Goal: Task Accomplishment & Management: Use online tool/utility

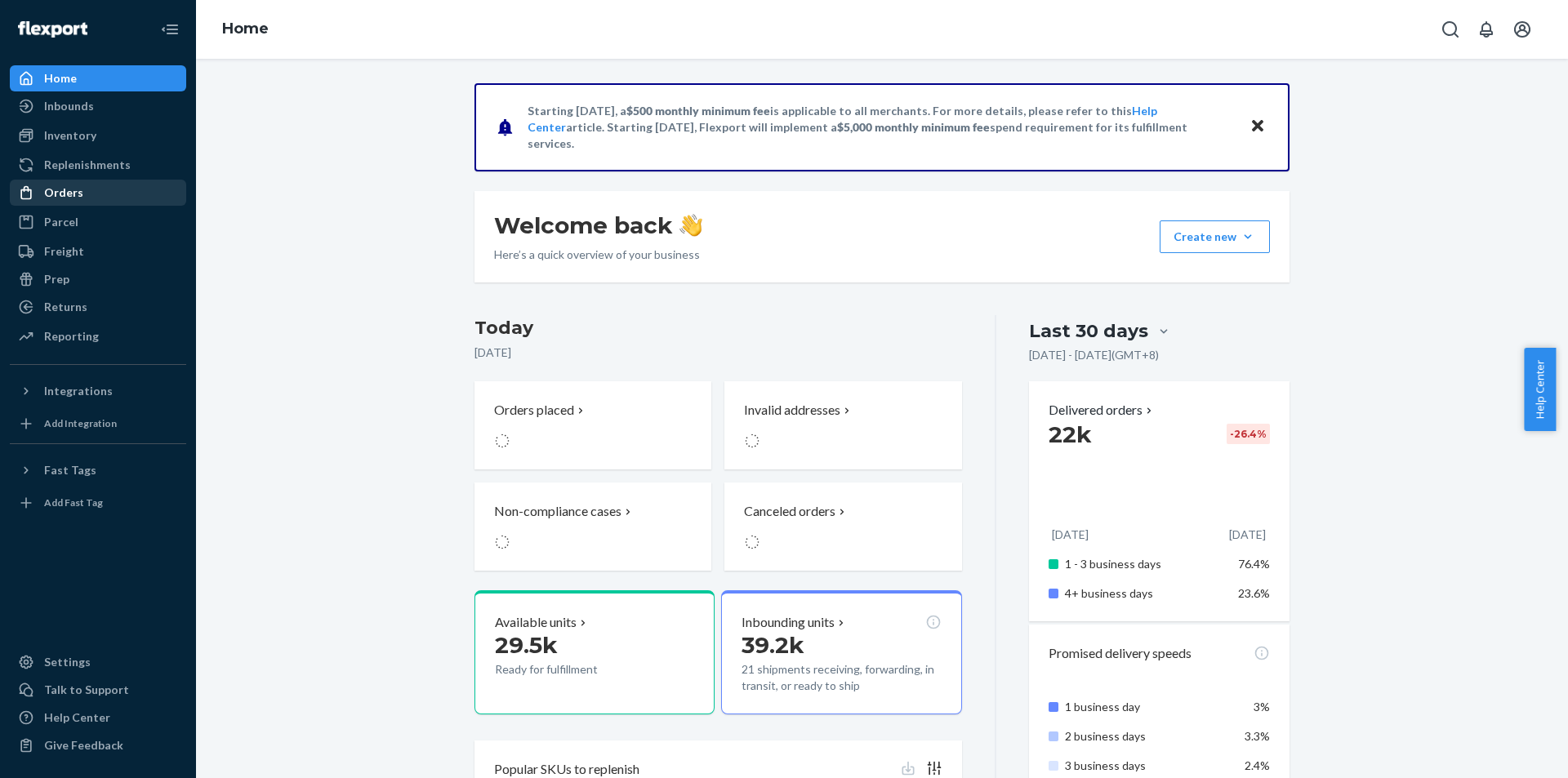
click at [96, 198] on div "Orders" at bounding box center [98, 192] width 173 height 23
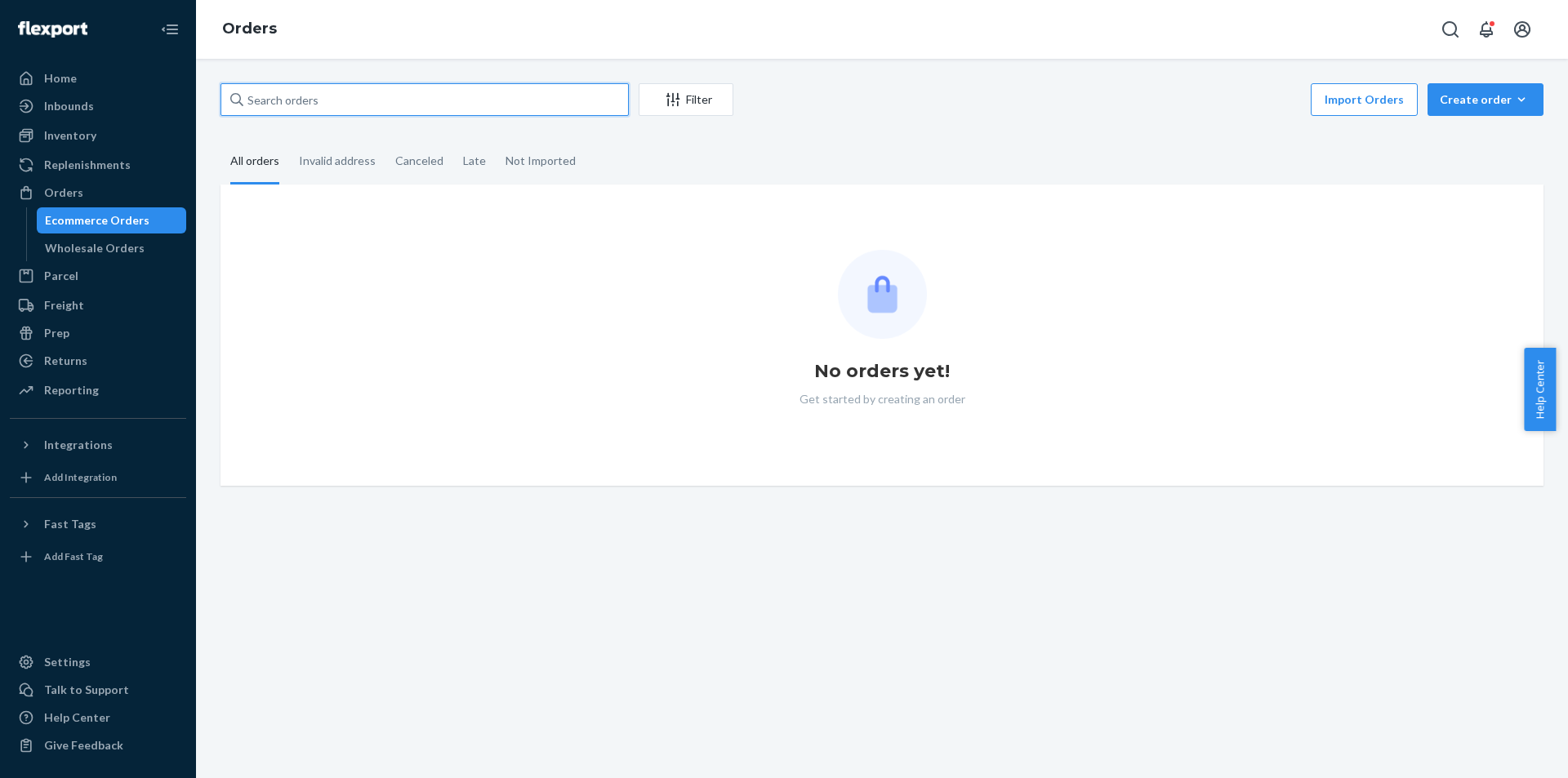
click at [513, 93] on input "text" at bounding box center [424, 99] width 408 height 33
paste input "US25333431"
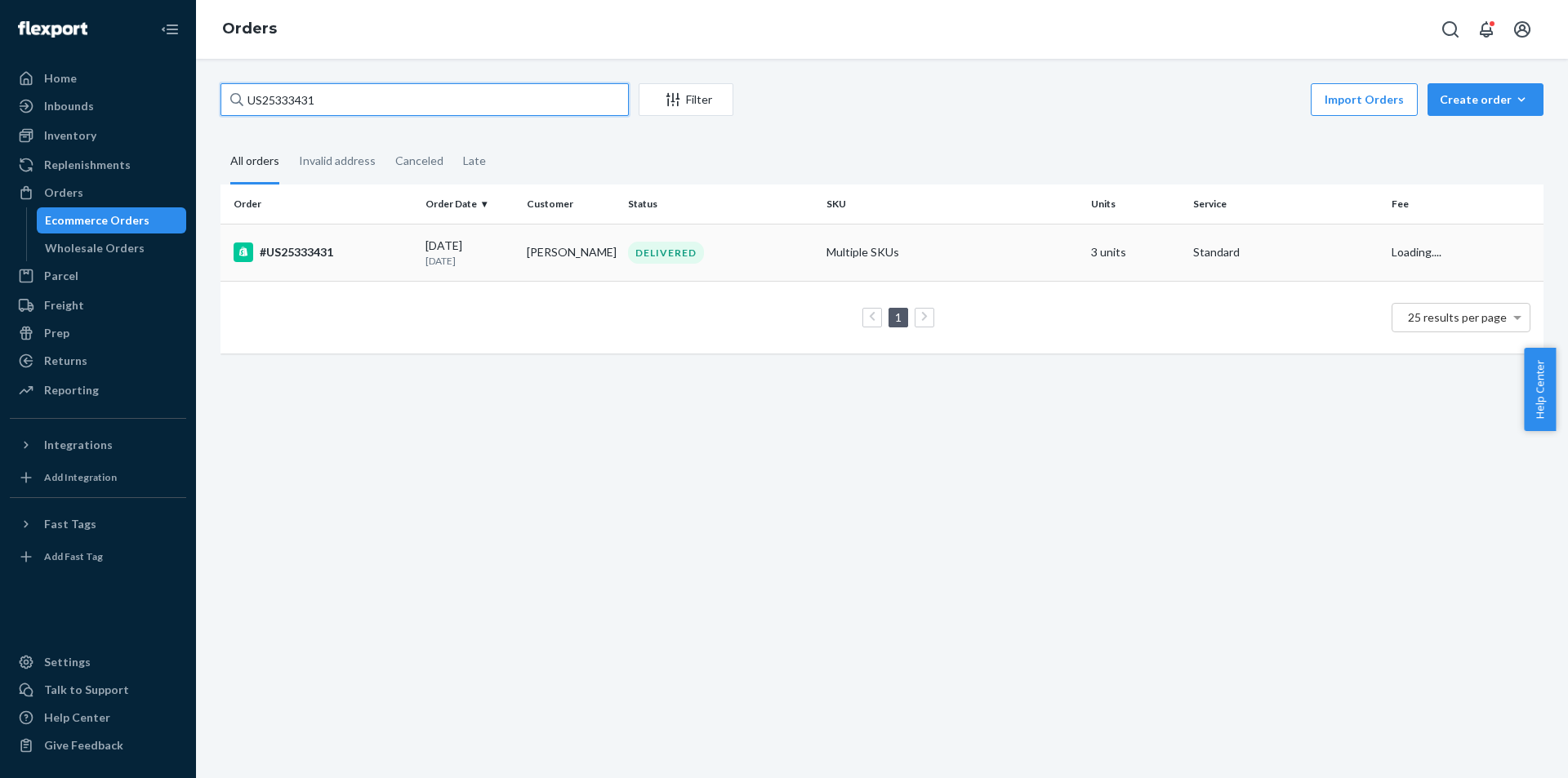
type input "US25333431"
click at [394, 241] on td "#US25333431" at bounding box center [320, 252] width 199 height 57
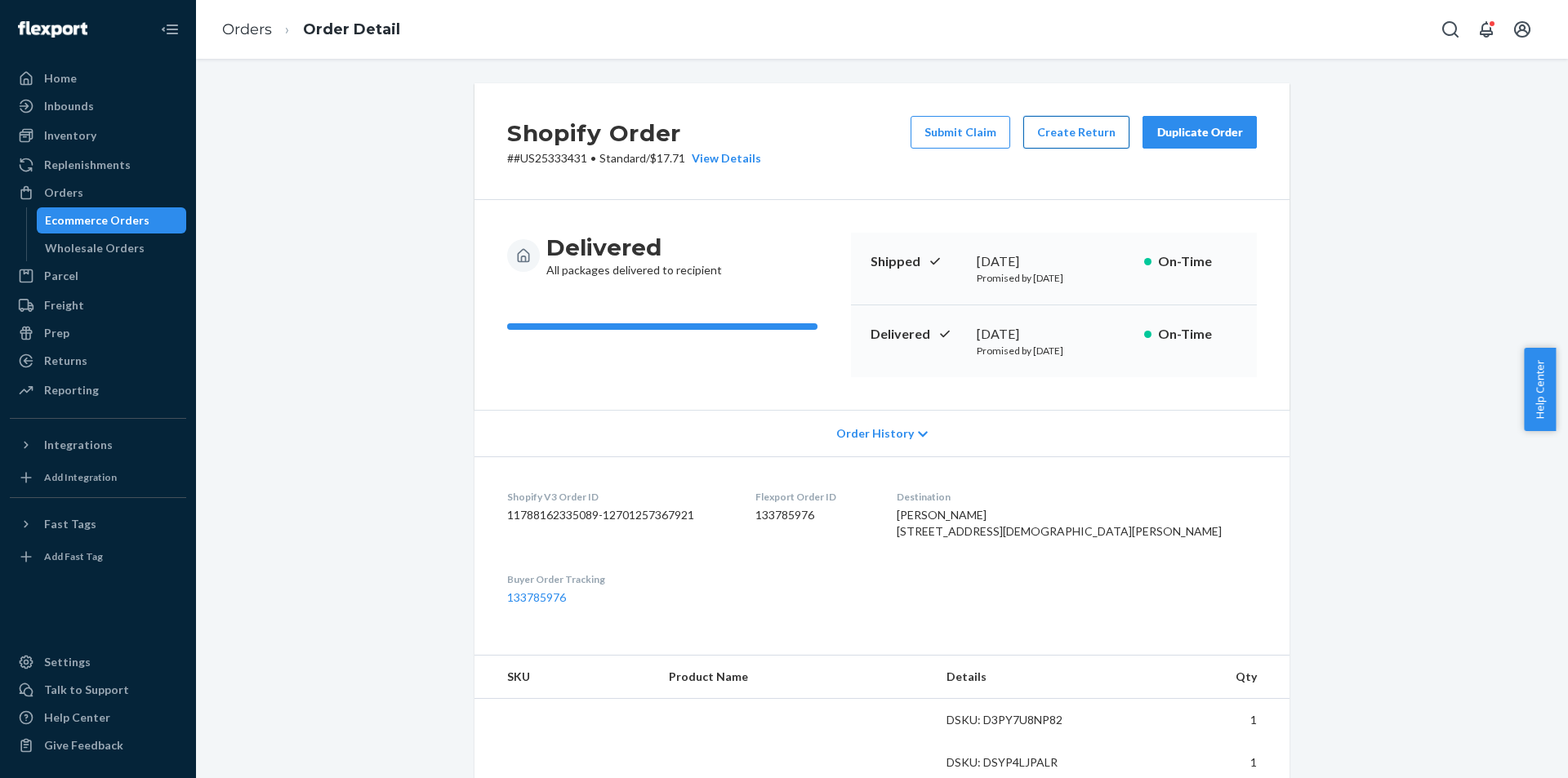
click at [1072, 135] on button "Create Return" at bounding box center [1076, 132] width 106 height 33
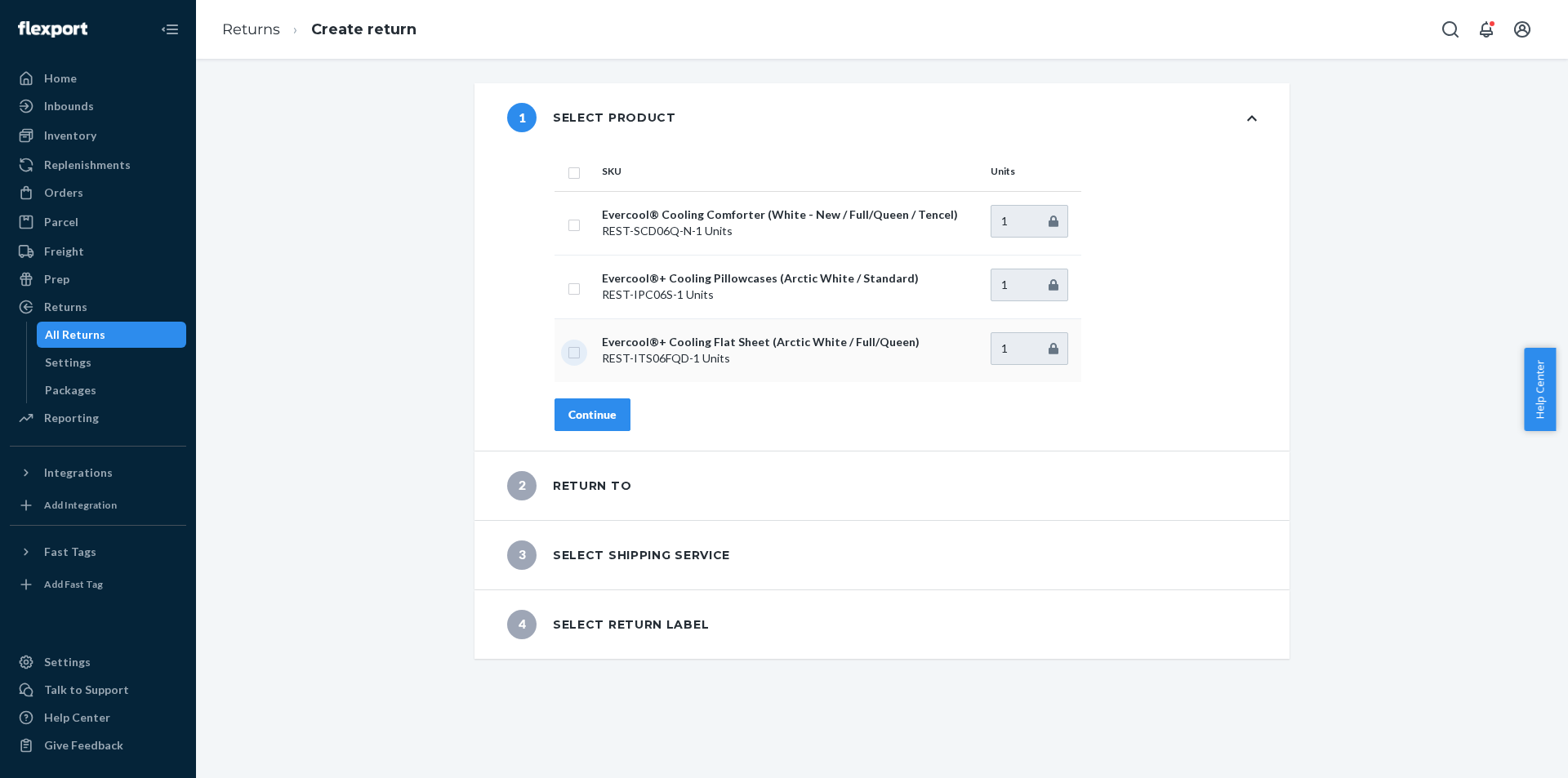
click at [574, 351] on input "checkbox" at bounding box center [574, 351] width 13 height 18
click at [568, 356] on input "checkbox" at bounding box center [574, 351] width 13 height 18
checkbox input "false"
click at [568, 284] on input "checkbox" at bounding box center [574, 287] width 13 height 18
checkbox input "true"
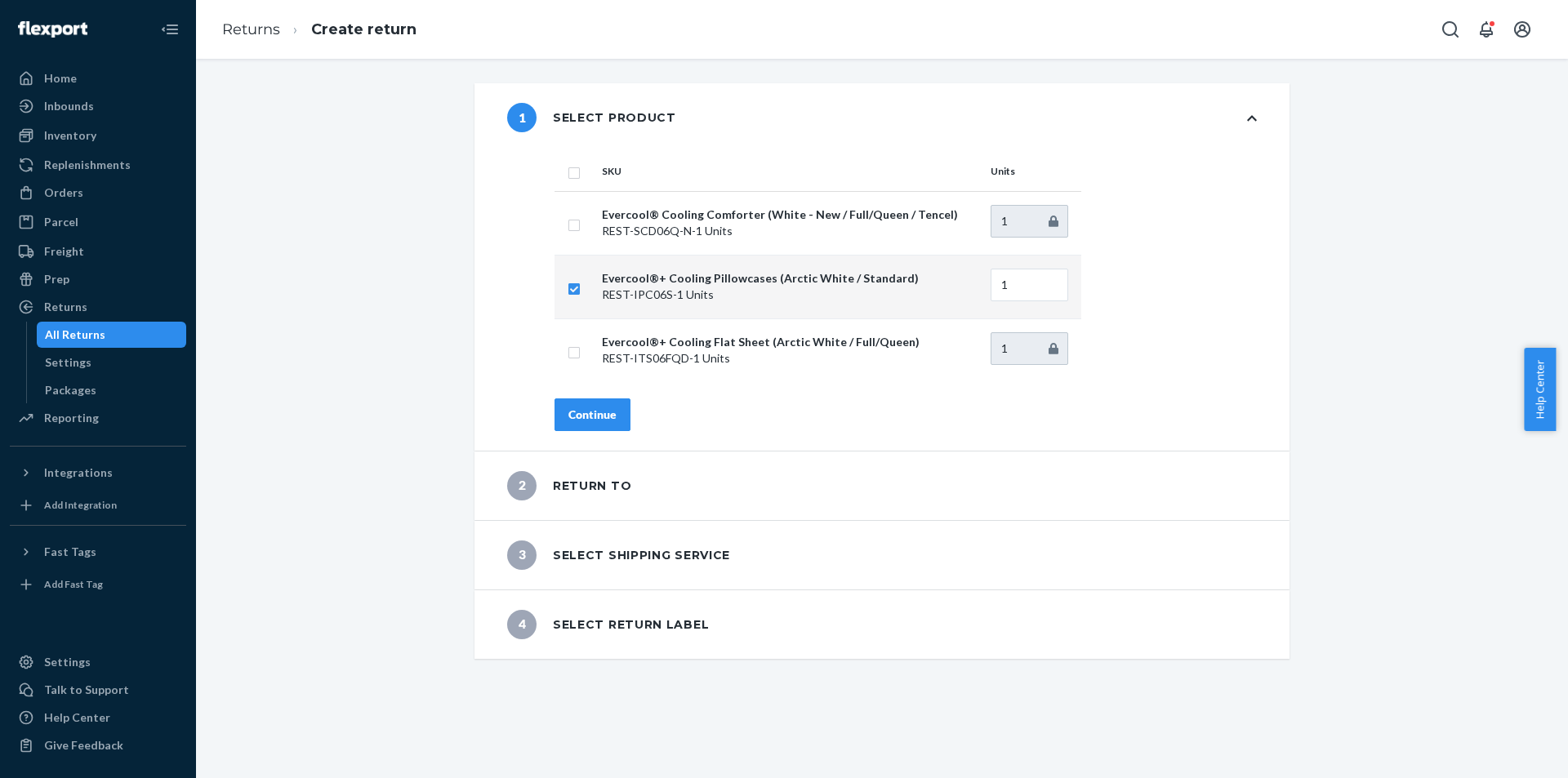
click at [575, 422] on div "Continue" at bounding box center [593, 415] width 48 height 17
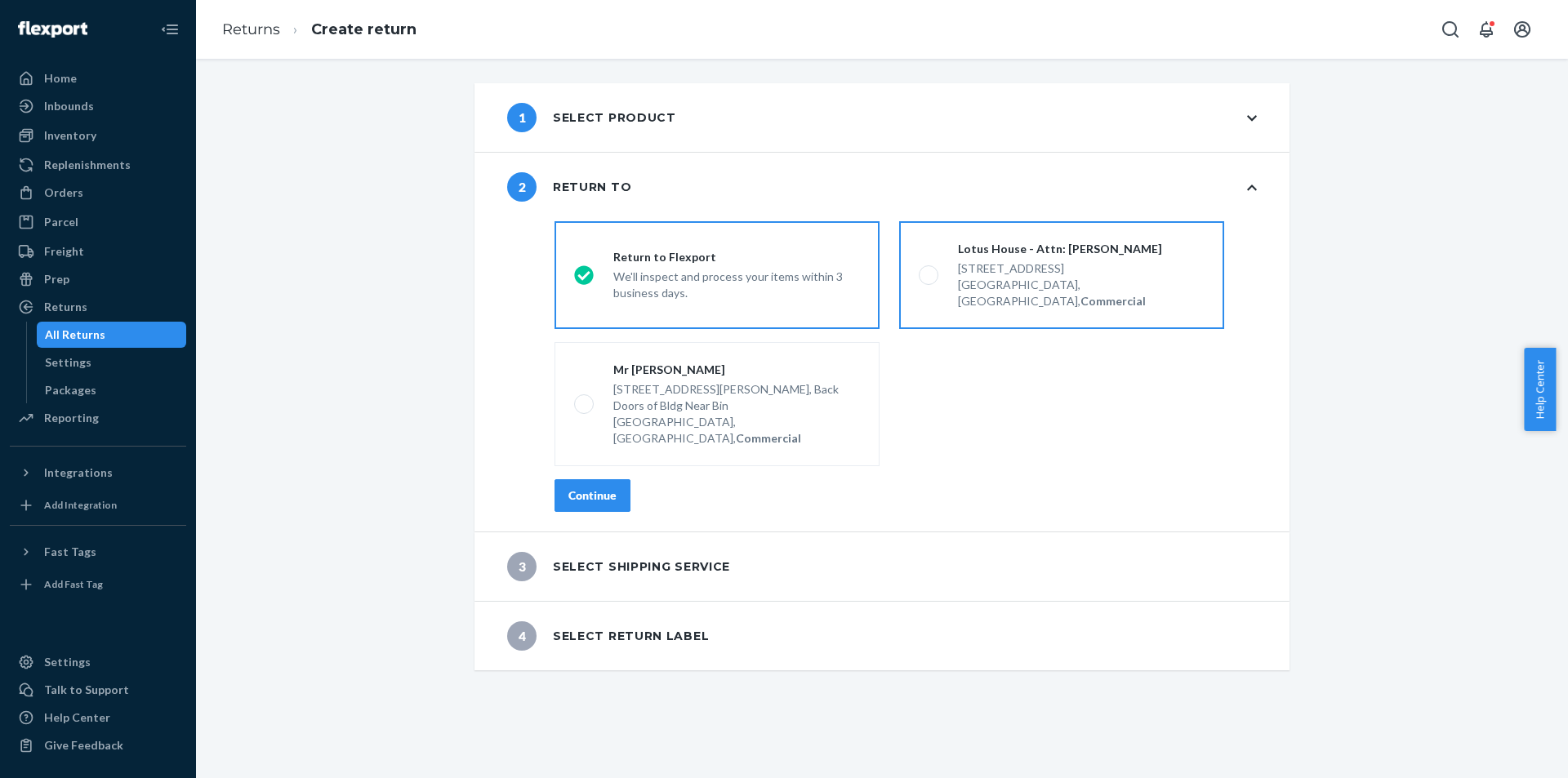
click at [1090, 247] on div "Lotus House - Attn: Victoria Varela" at bounding box center [1080, 250] width 246 height 17
click at [929, 270] on input "Lotus House - Attn: Victoria Varela 217 NW 15th St, Miami, FL 33136, US, Commer…" at bounding box center [923, 275] width 11 height 11
radio input "true"
click at [611, 479] on button "Continue" at bounding box center [592, 495] width 76 height 33
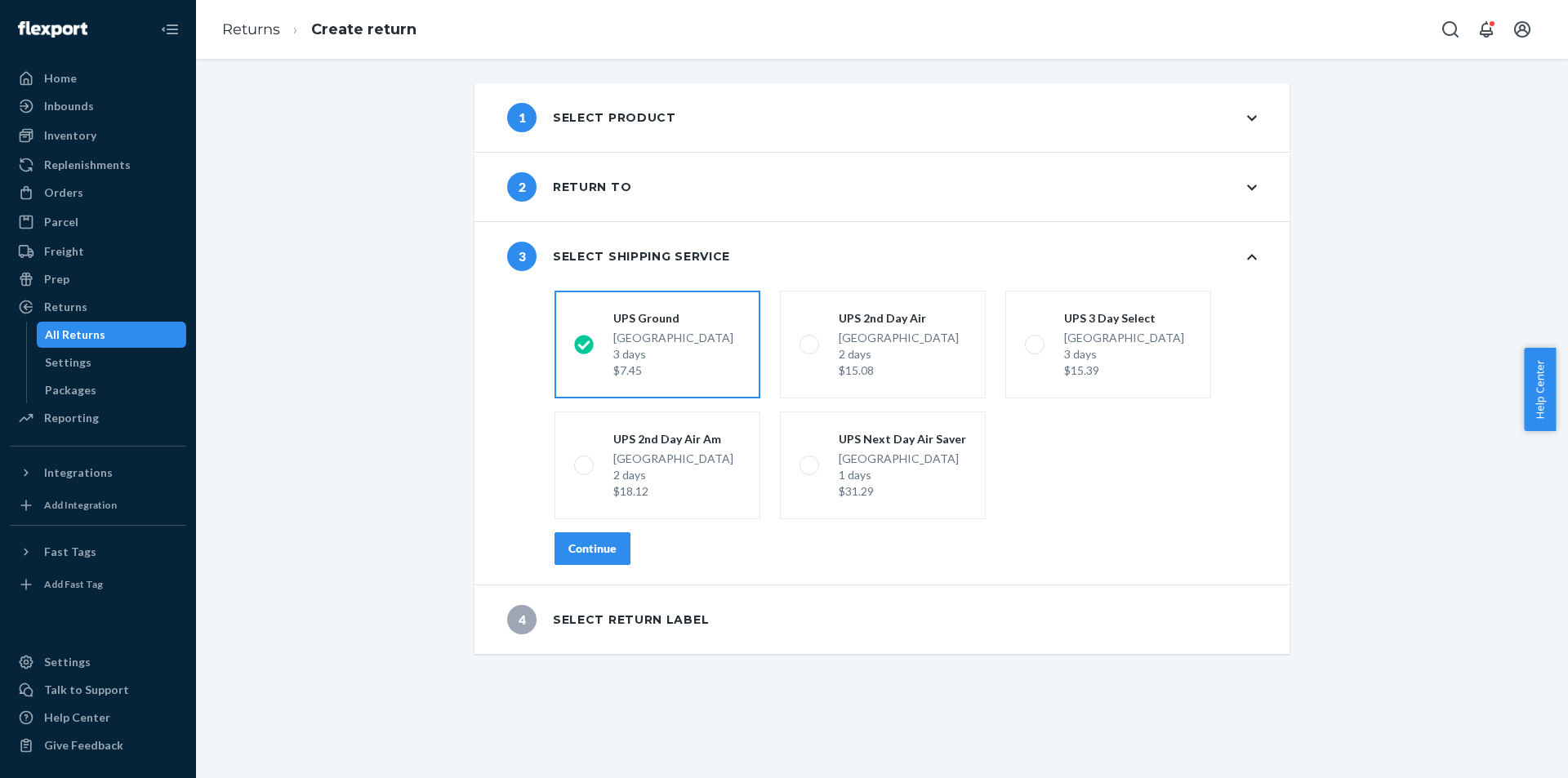
click at [583, 538] on button "Continue" at bounding box center [592, 548] width 76 height 33
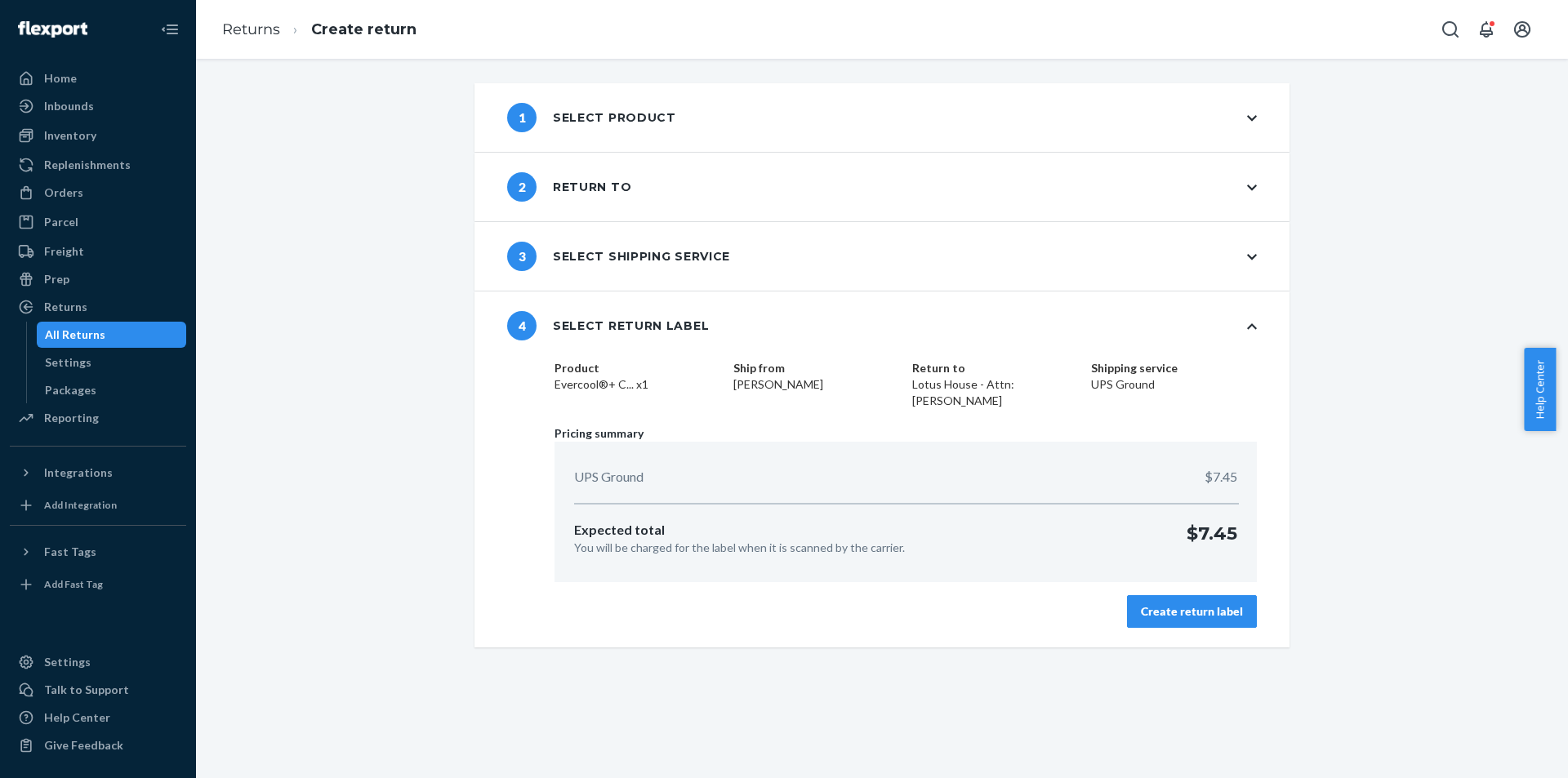
click at [1133, 601] on button "Create return label" at bounding box center [1192, 611] width 130 height 33
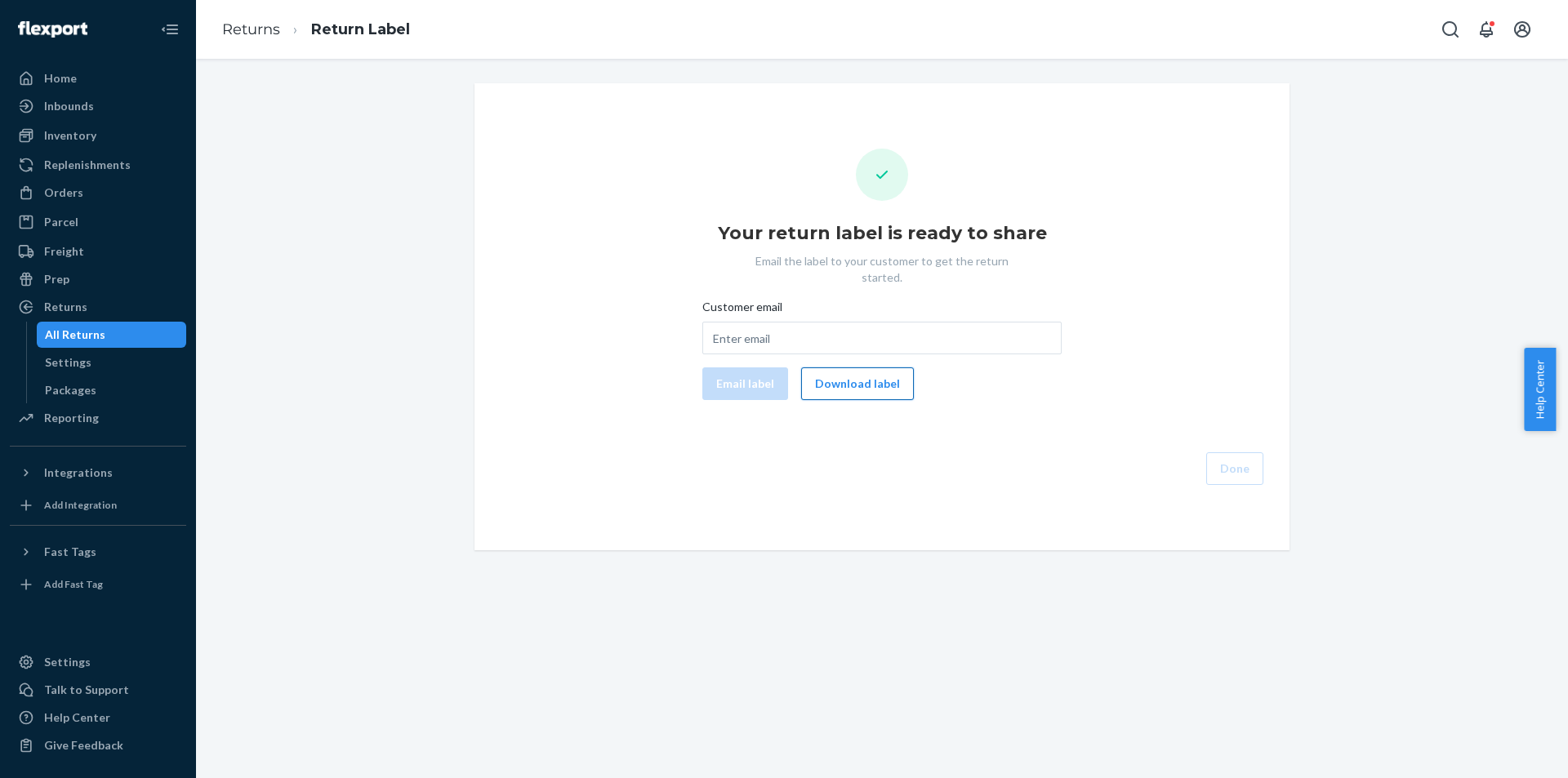
click at [841, 367] on button "Download label" at bounding box center [857, 383] width 113 height 33
drag, startPoint x: 94, startPoint y: 202, endPoint x: 45, endPoint y: 208, distance: 49.4
click at [94, 202] on div "Orders" at bounding box center [98, 192] width 173 height 23
